Goal: Transaction & Acquisition: Purchase product/service

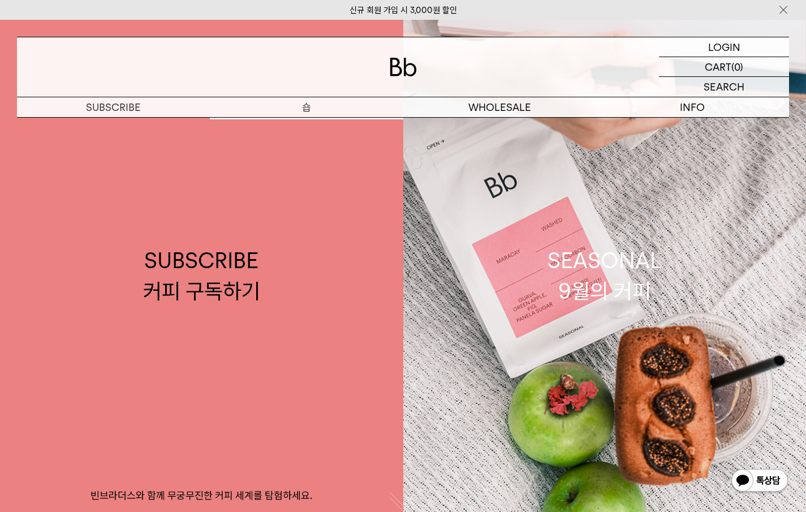
click at [310, 107] on p "숍" at bounding box center [306, 107] width 193 height 20
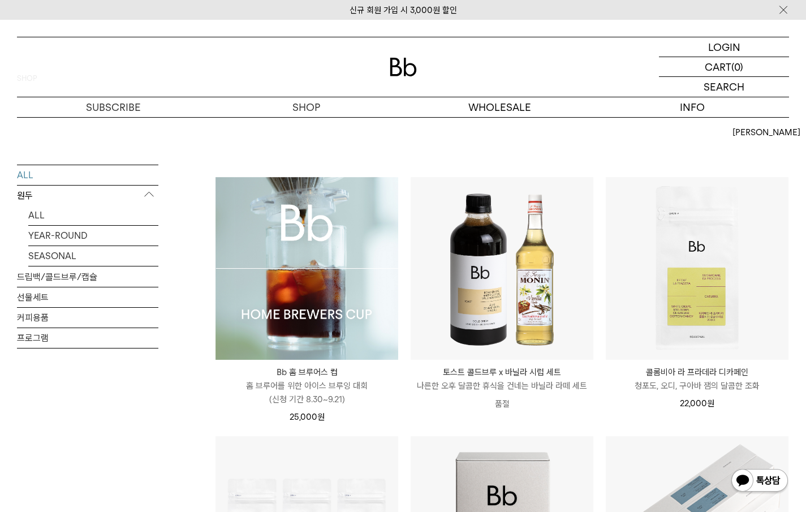
scroll to position [113, 0]
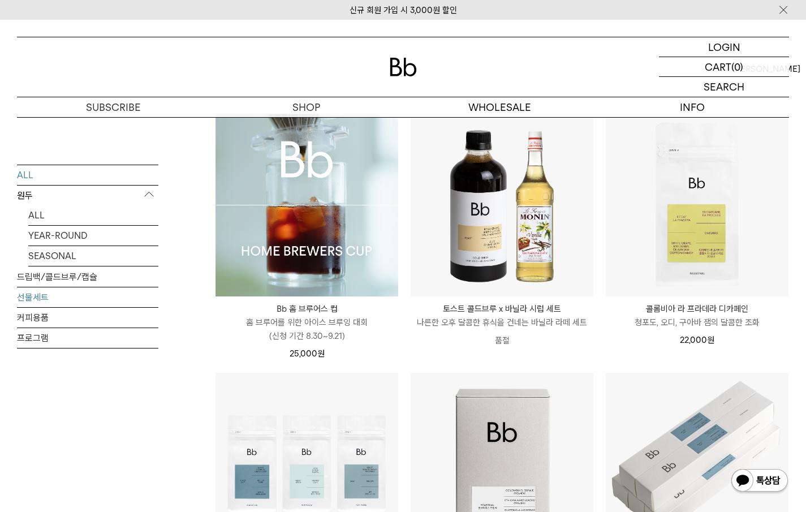
click at [44, 298] on link "선물세트" at bounding box center [87, 297] width 141 height 20
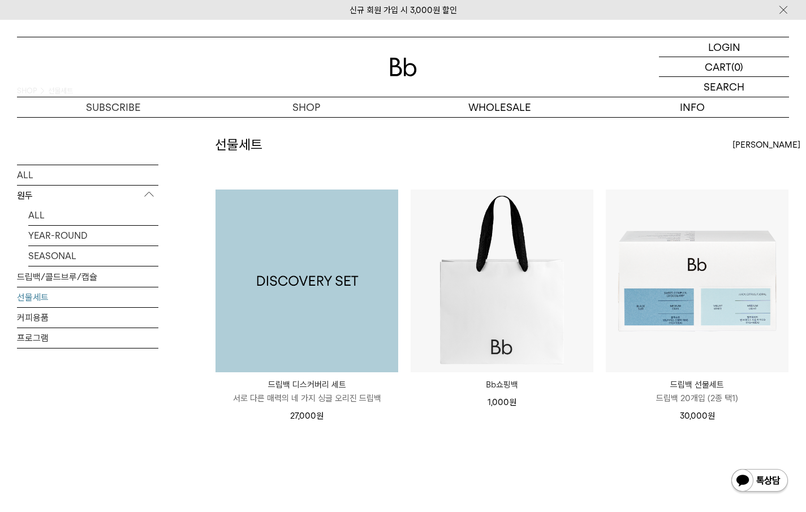
scroll to position [113, 0]
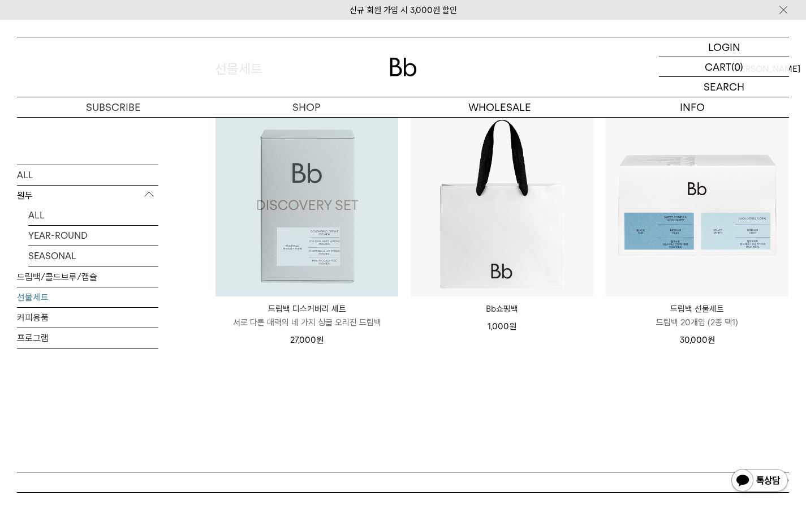
click at [312, 258] on img at bounding box center [307, 205] width 183 height 183
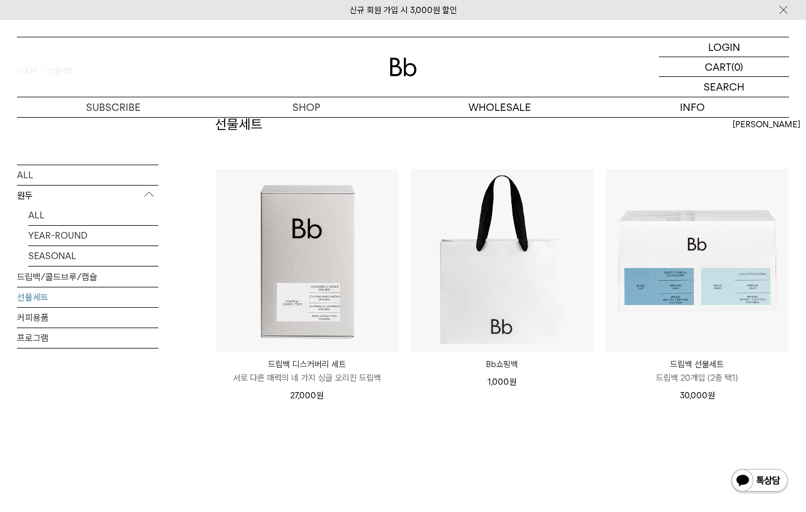
scroll to position [57, 0]
click at [66, 276] on link "드립백/콜드브루/캡슐" at bounding box center [87, 276] width 141 height 20
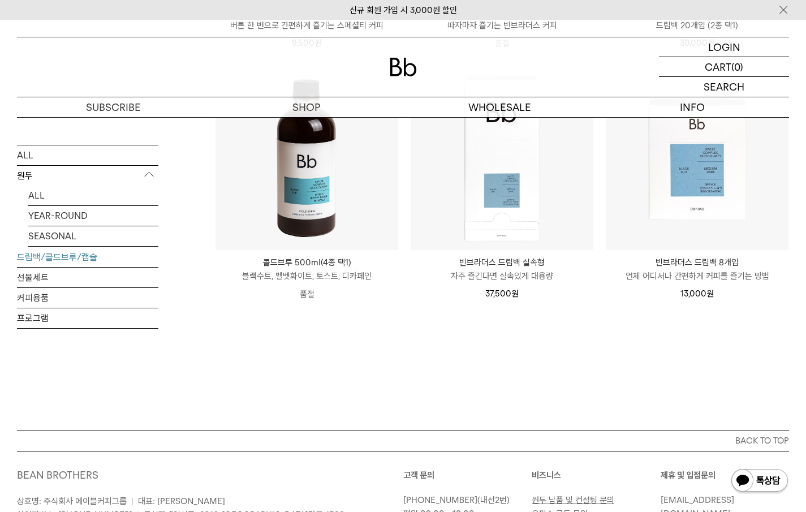
scroll to position [622, 0]
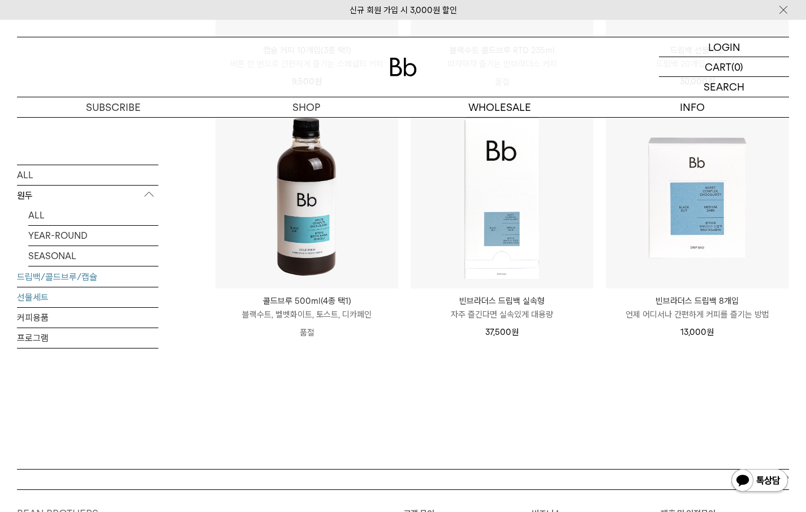
click at [32, 295] on link "선물세트" at bounding box center [87, 297] width 141 height 20
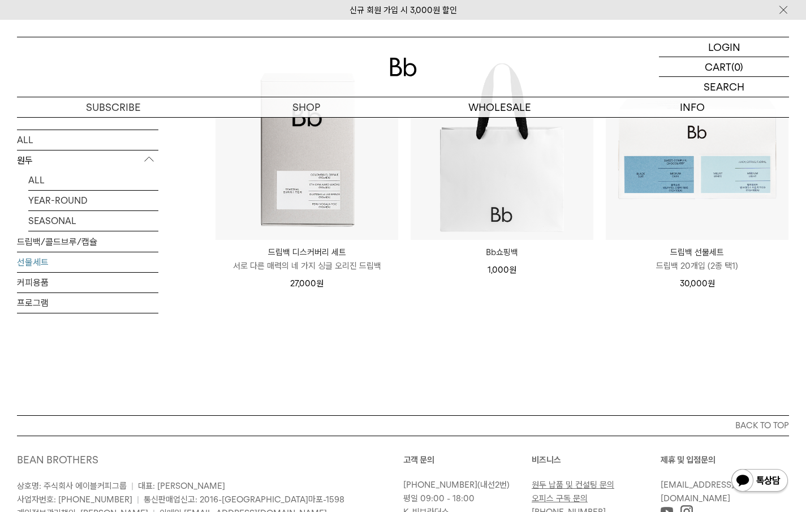
scroll to position [57, 0]
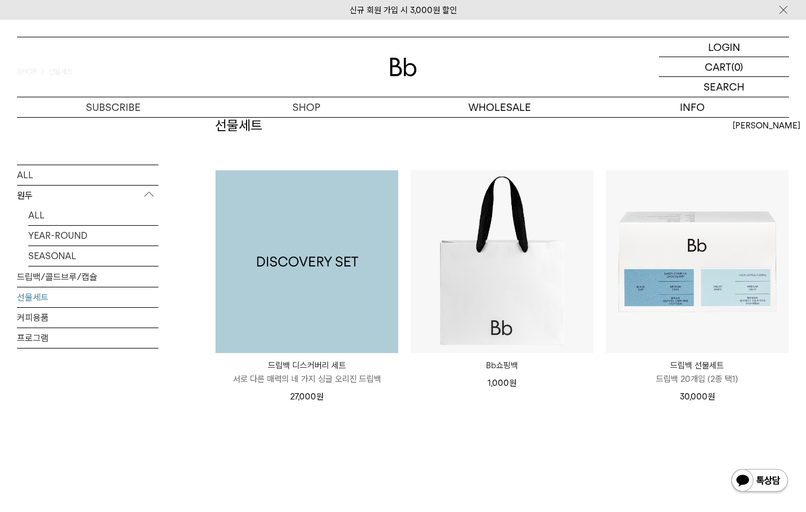
click at [328, 331] on img at bounding box center [307, 261] width 183 height 183
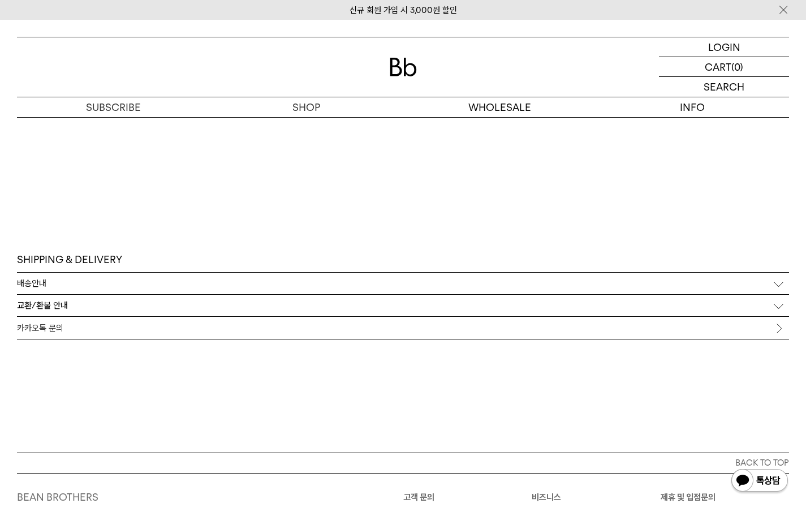
scroll to position [3168, 0]
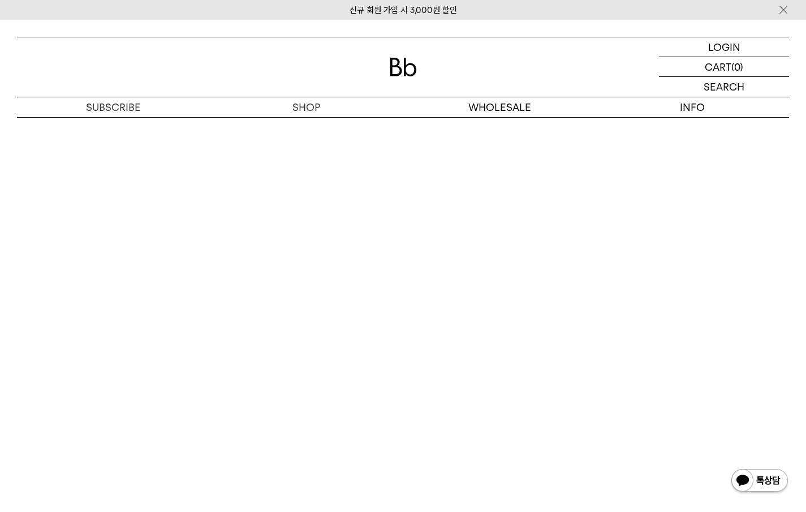
scroll to position [2962, 0]
